Goal: Task Accomplishment & Management: Use online tool/utility

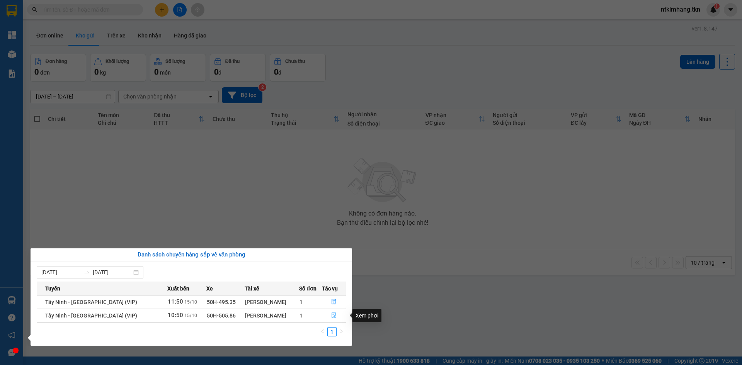
click at [333, 317] on icon "file-done" at bounding box center [333, 315] width 5 height 5
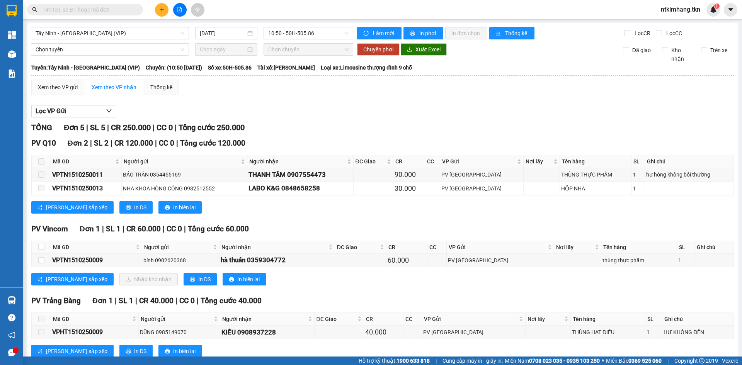
scroll to position [39, 0]
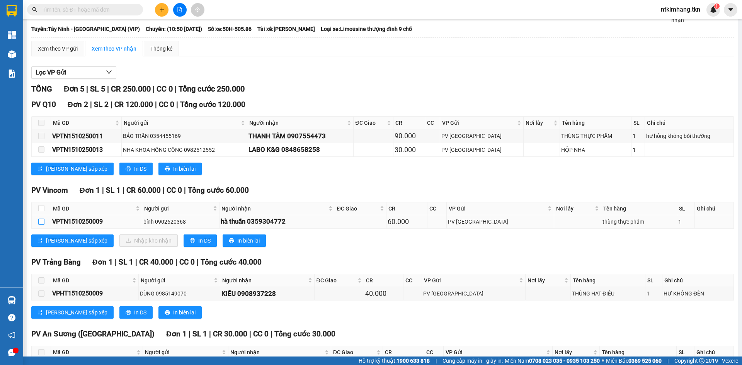
click at [41, 224] on input "checkbox" at bounding box center [41, 222] width 6 height 6
checkbox input "true"
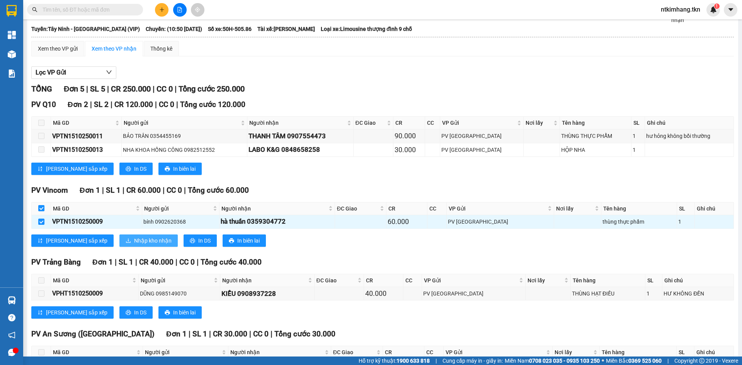
click at [119, 246] on button "Nhập kho nhận" at bounding box center [148, 240] width 58 height 12
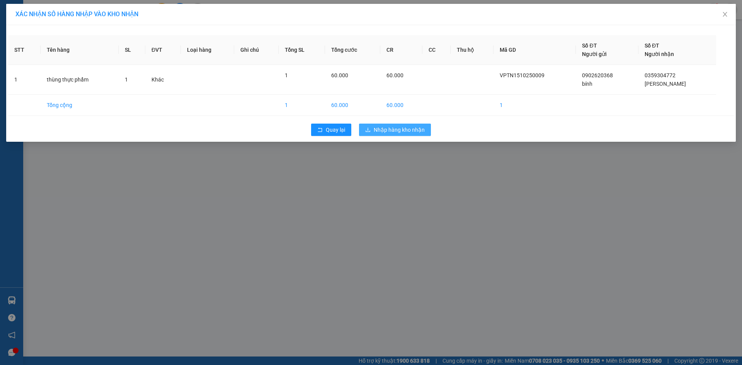
click at [411, 133] on span "Nhập hàng kho nhận" at bounding box center [399, 130] width 51 height 8
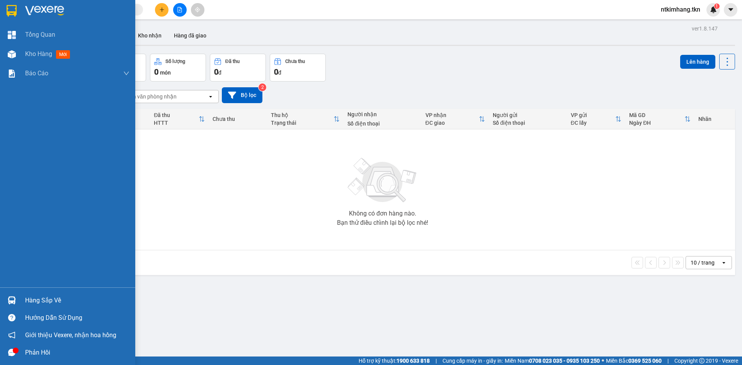
click at [44, 300] on div "Hàng sắp về" at bounding box center [77, 301] width 104 height 12
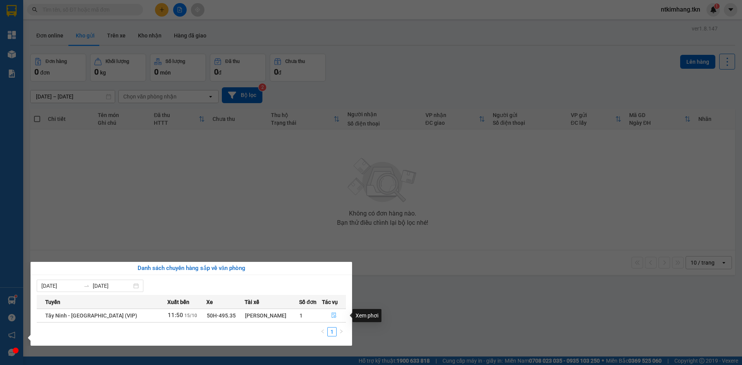
click at [335, 317] on button "button" at bounding box center [333, 315] width 23 height 12
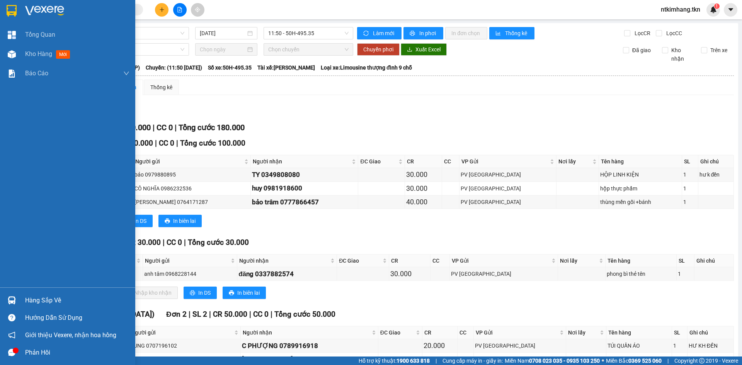
click at [35, 301] on div "Hàng sắp về" at bounding box center [77, 301] width 104 height 12
